Goal: Task Accomplishment & Management: Manage account settings

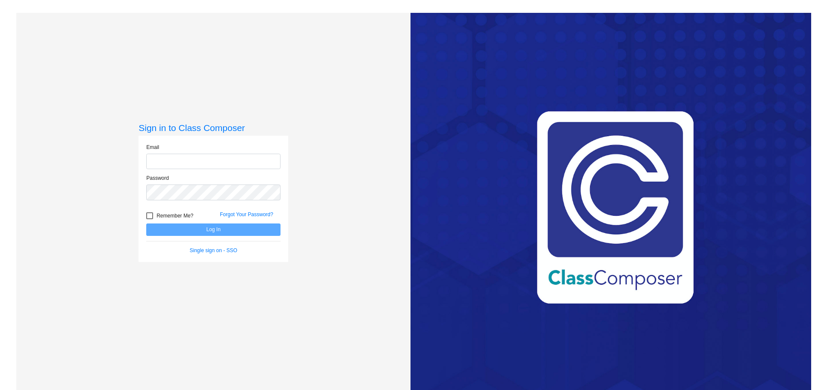
click at [168, 159] on input "email" at bounding box center [213, 162] width 134 height 16
type input "[EMAIL_ADDRESS][DOMAIN_NAME]"
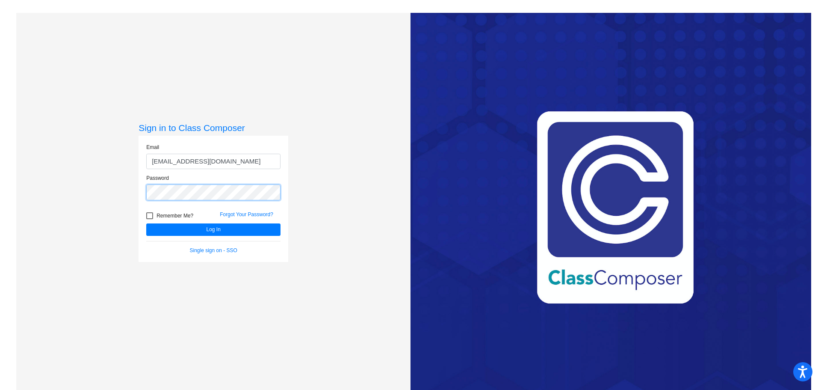
click at [146, 223] on button "Log In" at bounding box center [213, 229] width 134 height 12
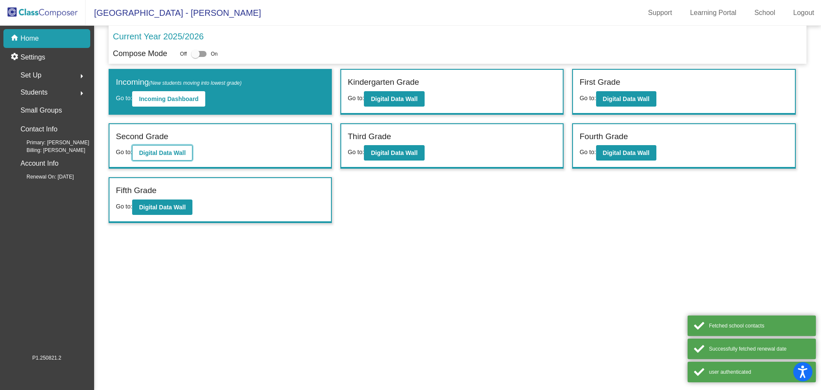
click at [161, 153] on b "Digital Data Wall" at bounding box center [162, 152] width 47 height 7
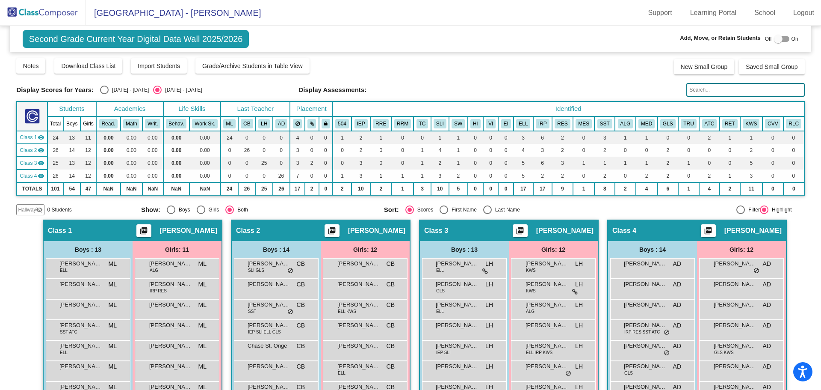
click at [787, 39] on div "Off On" at bounding box center [781, 39] width 33 height 10
click at [775, 43] on div at bounding box center [778, 39] width 9 height 9
checkbox input "true"
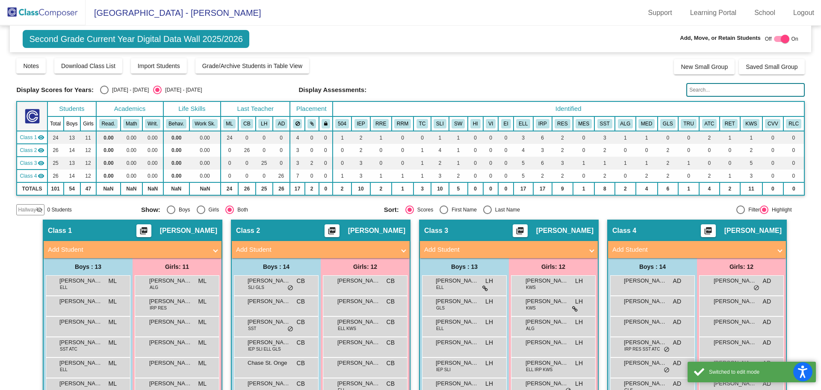
click at [58, 210] on span "0 Students" at bounding box center [59, 210] width 24 height 8
click at [26, 212] on span "Hallway" at bounding box center [27, 210] width 18 height 8
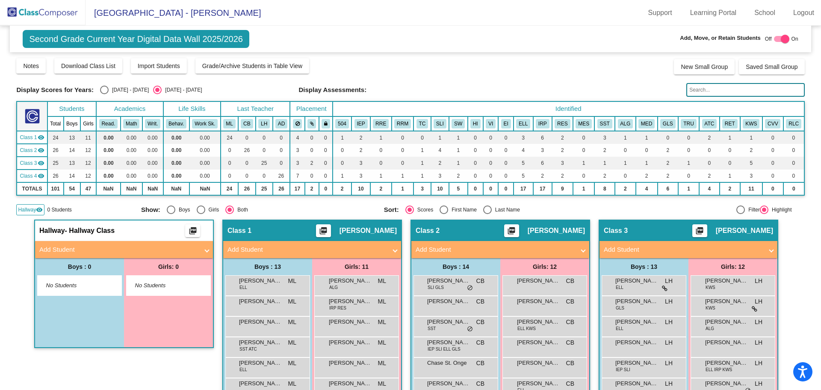
click at [172, 254] on mat-panel-title "Add Student" at bounding box center [118, 250] width 159 height 10
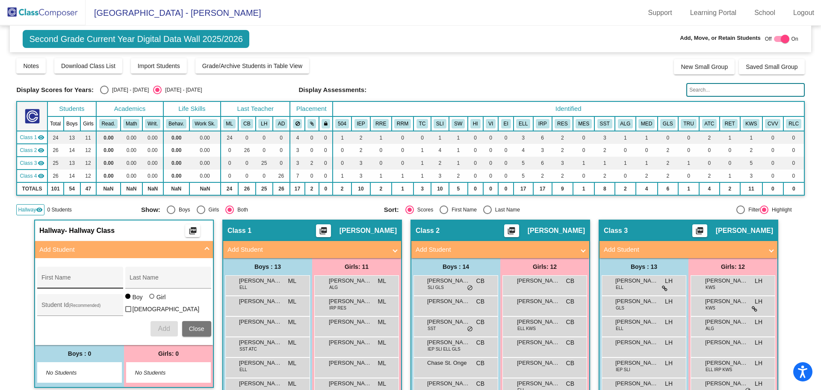
click at [71, 273] on div "First Name" at bounding box center [79, 280] width 77 height 18
click at [45, 275] on div "First Name" at bounding box center [79, 280] width 77 height 18
type input "Nivanshi"
type input "Donavalli"
click at [149, 299] on div at bounding box center [151, 295] width 5 height 5
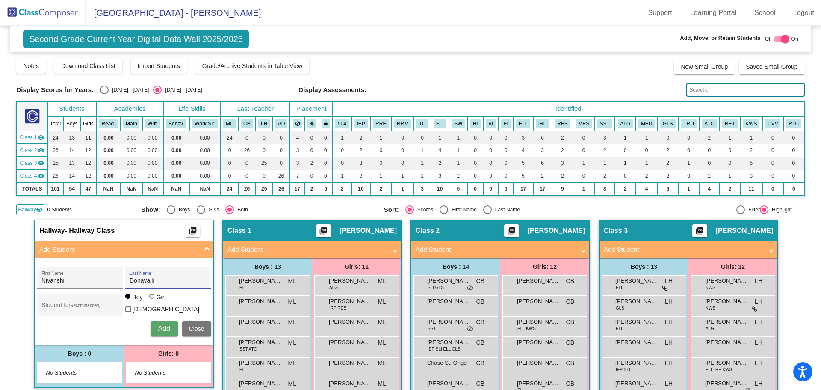
click at [152, 301] on input "Girl" at bounding box center [152, 300] width 0 height 0
radio input "true"
click at [49, 301] on div "Student Id (Recommended)" at bounding box center [79, 307] width 77 height 18
type input "1760032517"
click at [159, 327] on span "Add" at bounding box center [164, 328] width 12 height 7
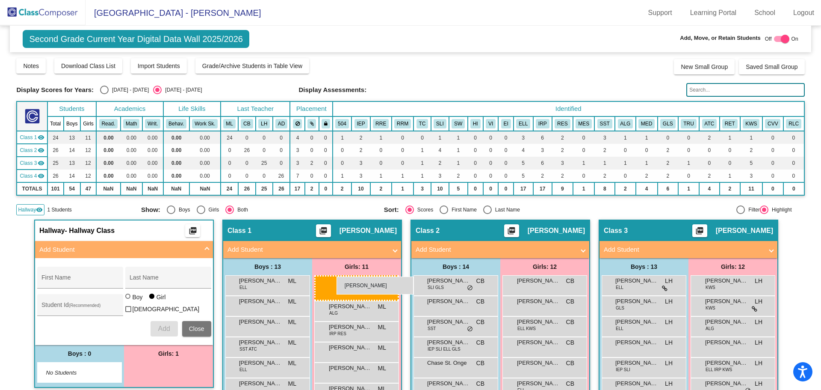
drag, startPoint x: 159, startPoint y: 373, endPoint x: 337, endPoint y: 276, distance: 202.5
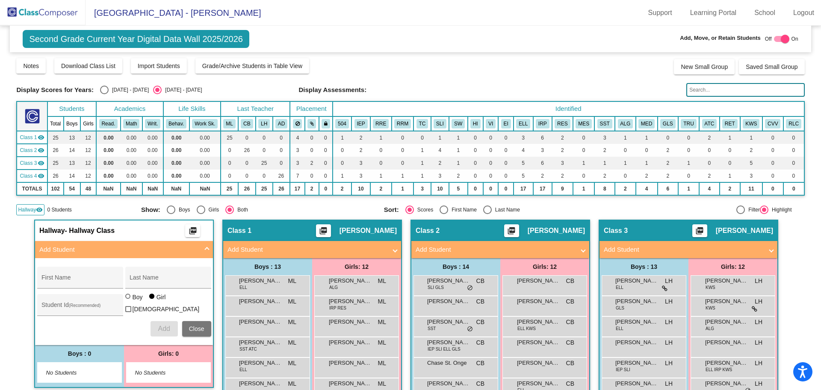
click at [33, 211] on span "Hallway" at bounding box center [27, 210] width 18 height 8
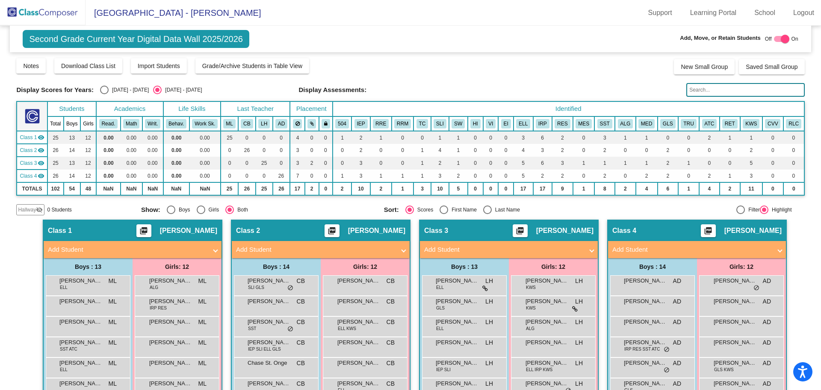
click at [774, 40] on div at bounding box center [781, 39] width 15 height 6
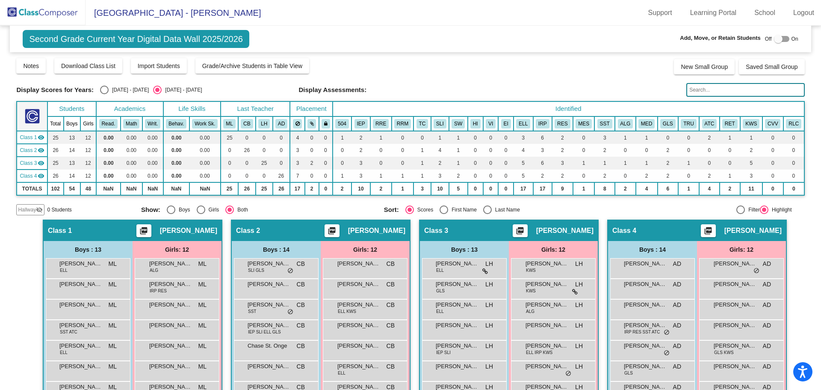
checkbox input "false"
click at [53, 15] on img at bounding box center [43, 12] width 86 height 25
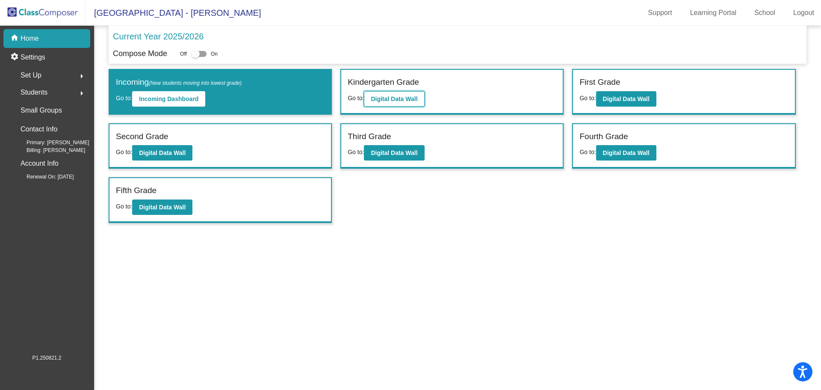
click at [402, 95] on b "Digital Data Wall" at bounding box center [394, 98] width 47 height 7
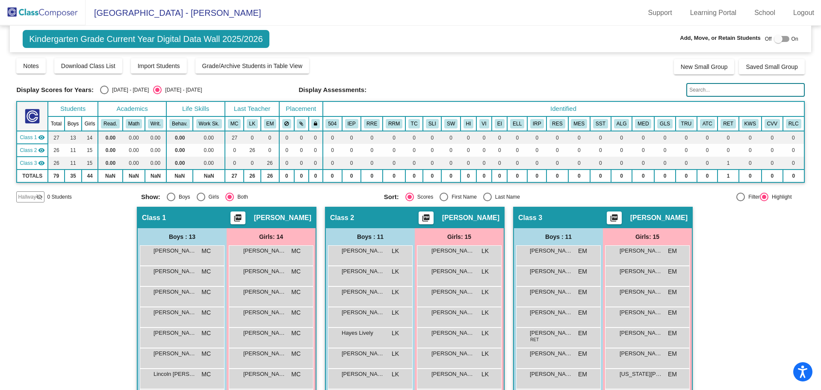
click at [774, 37] on div at bounding box center [778, 39] width 9 height 9
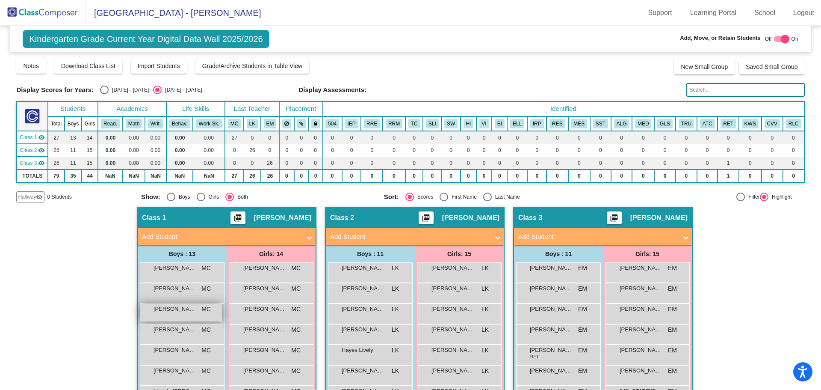
scroll to position [194, 0]
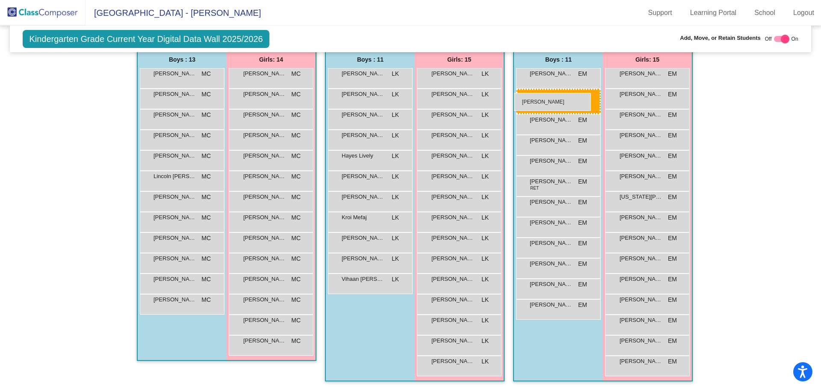
drag, startPoint x: 185, startPoint y: 97, endPoint x: 515, endPoint y: 93, distance: 330.2
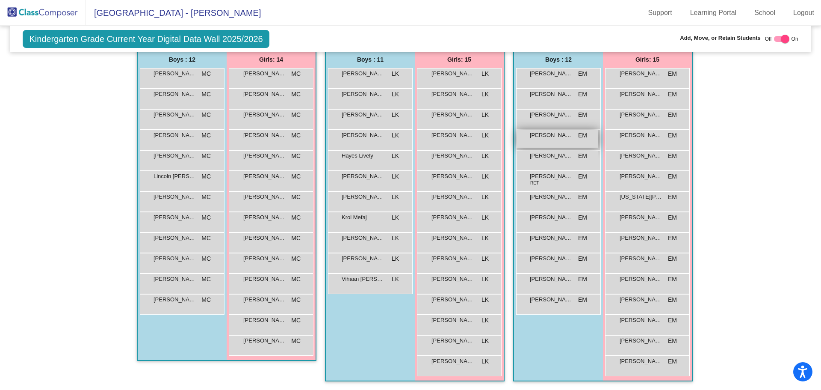
scroll to position [0, 0]
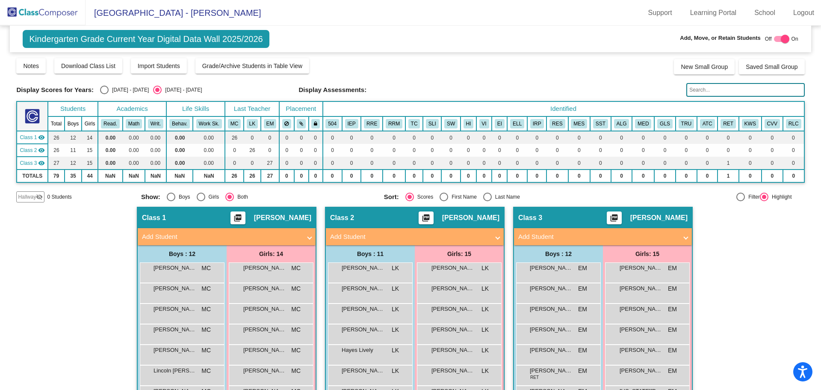
click at [781, 39] on div at bounding box center [785, 39] width 9 height 9
checkbox input "false"
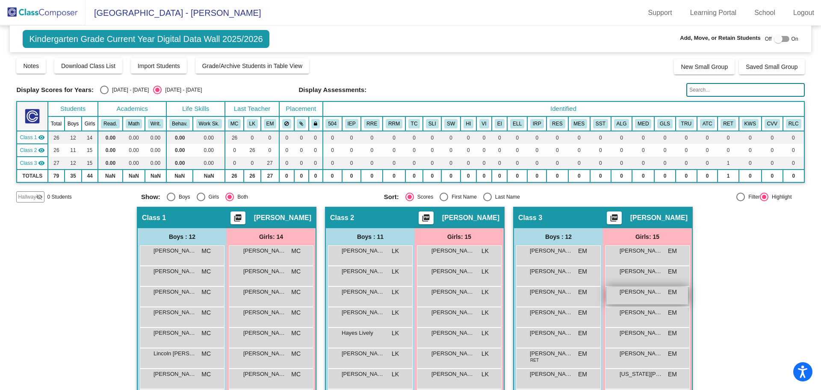
scroll to position [177, 0]
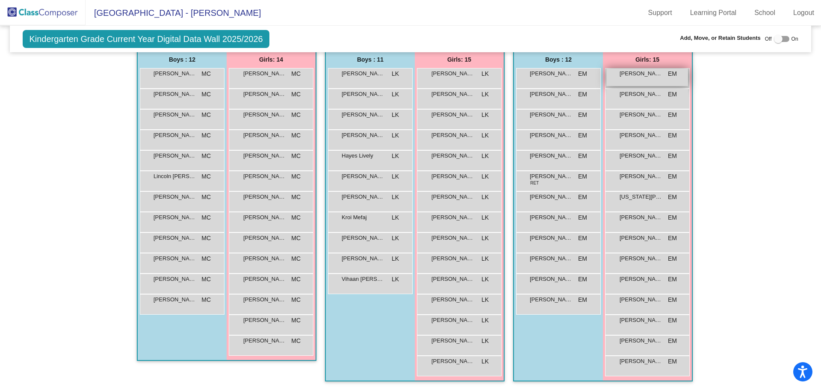
click at [641, 78] on div "[PERSON_NAME] [PERSON_NAME] lock do_not_disturb_alt" at bounding box center [648, 77] width 82 height 18
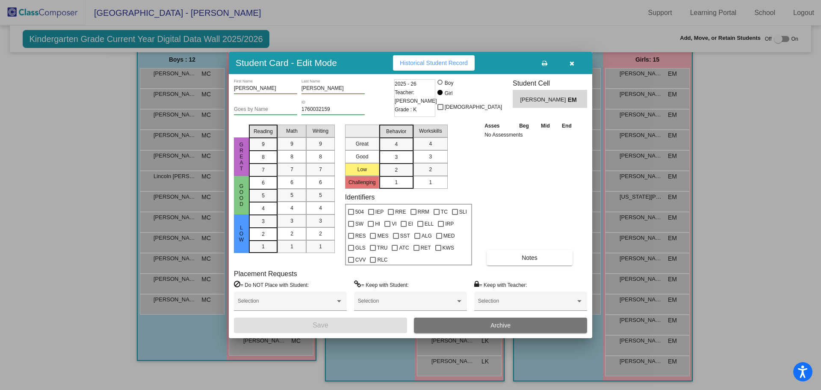
click at [533, 328] on button "Archive" at bounding box center [500, 324] width 173 height 15
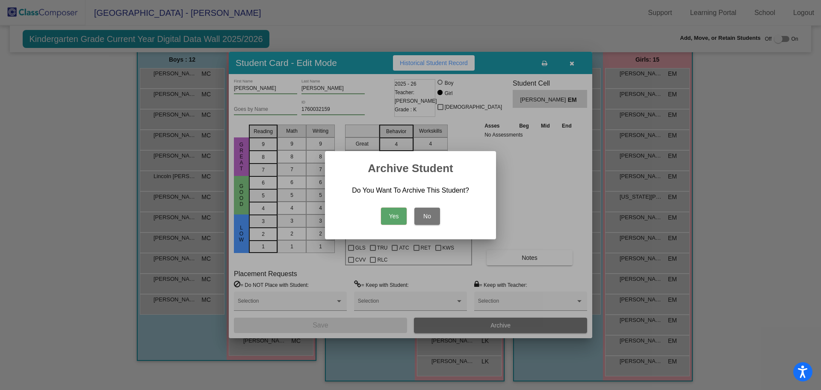
click at [387, 211] on button "Yes" at bounding box center [394, 215] width 26 height 17
